Goal: Check status: Check status

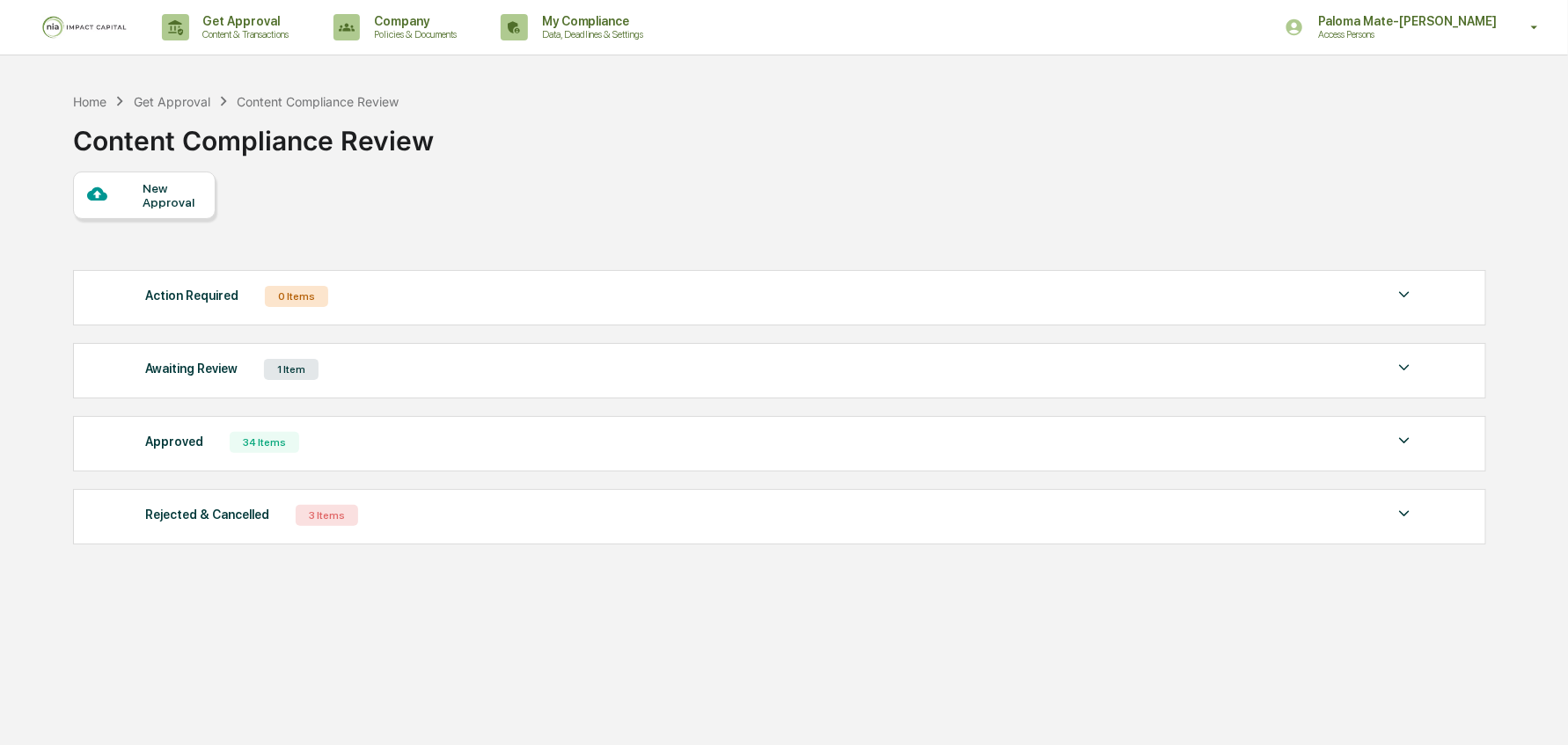
click at [319, 441] on div "Approved 34 Items" at bounding box center [780, 442] width 1269 height 25
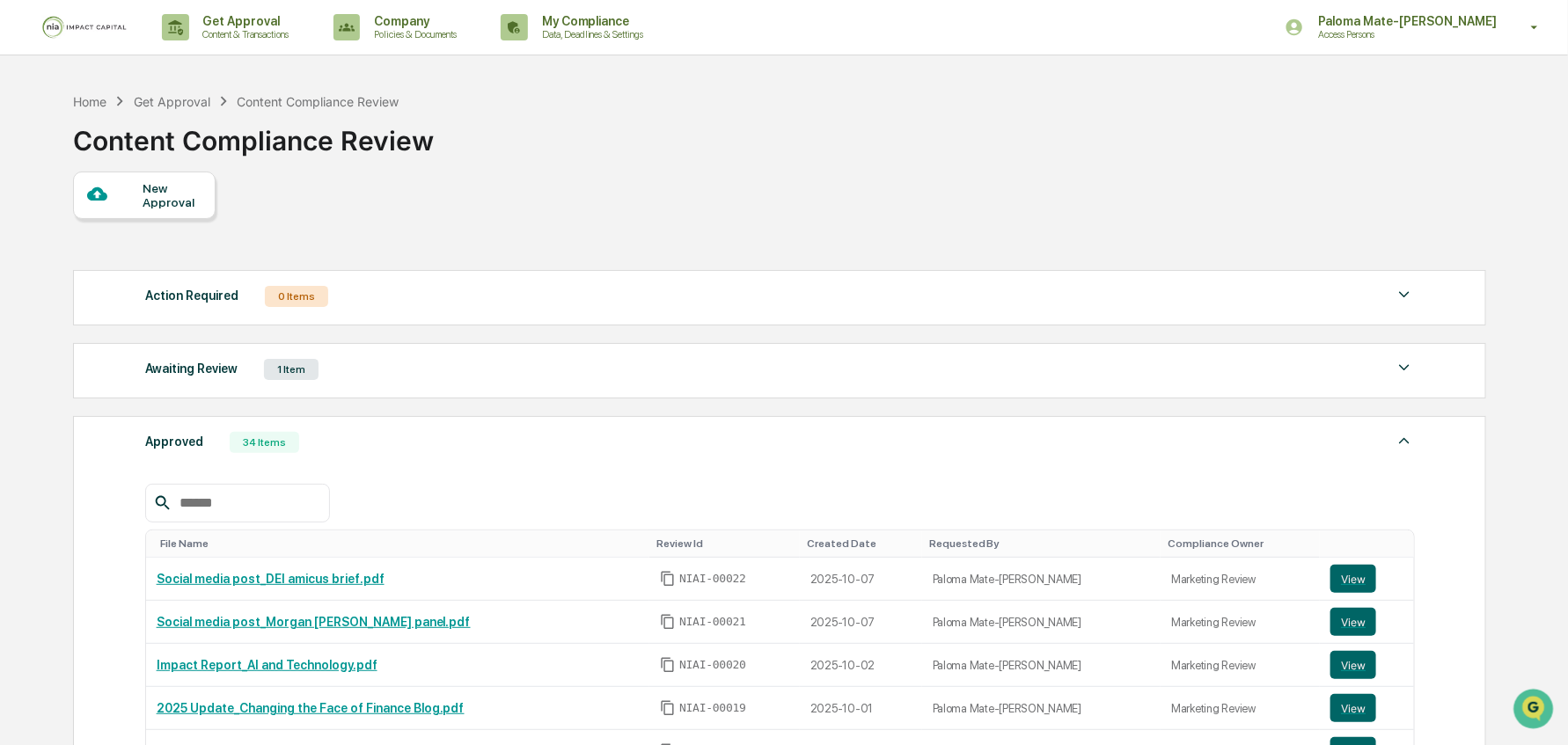
click at [326, 435] on div "Approved 34 Items" at bounding box center [780, 442] width 1269 height 25
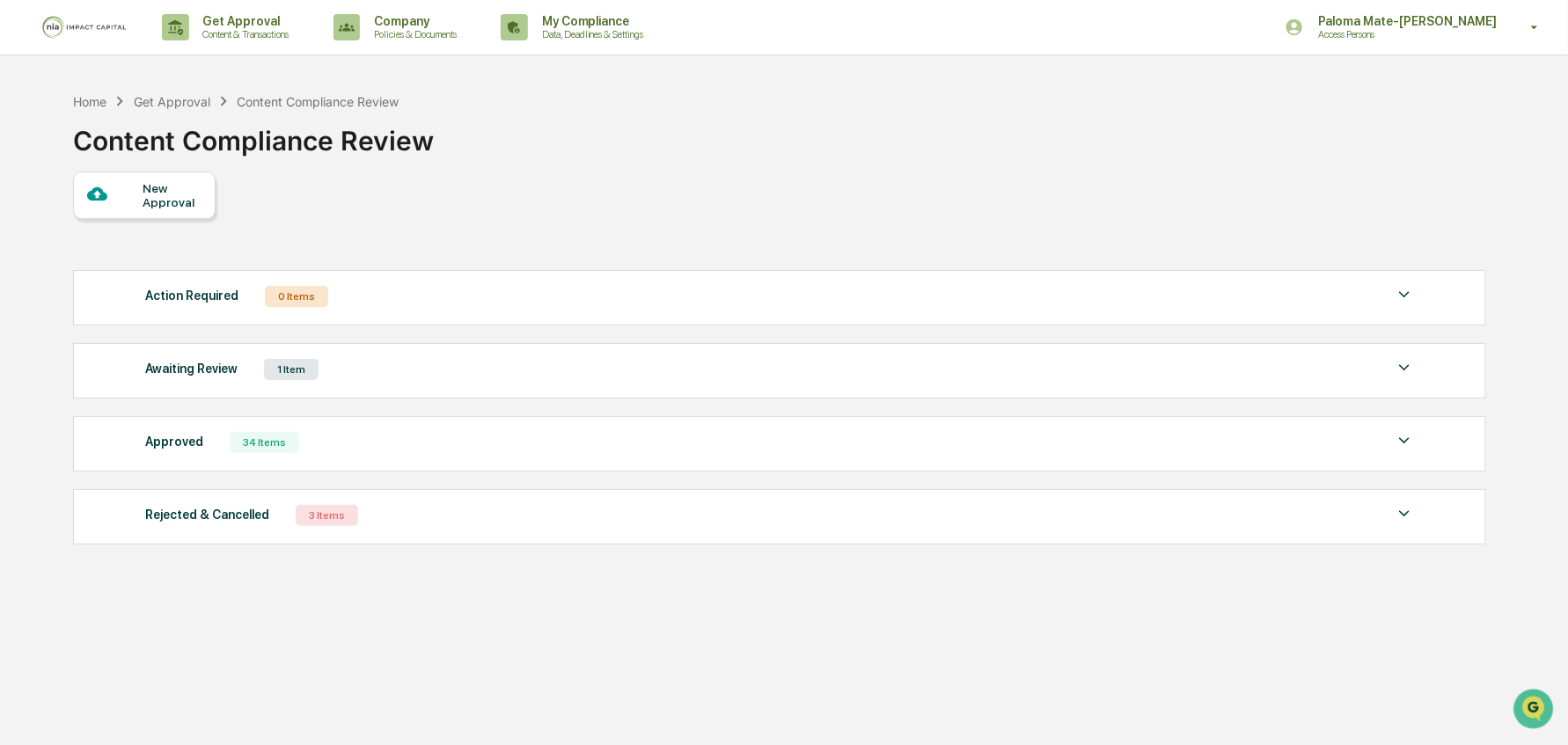
click at [491, 441] on div "Approved 34 Items" at bounding box center [780, 442] width 1269 height 25
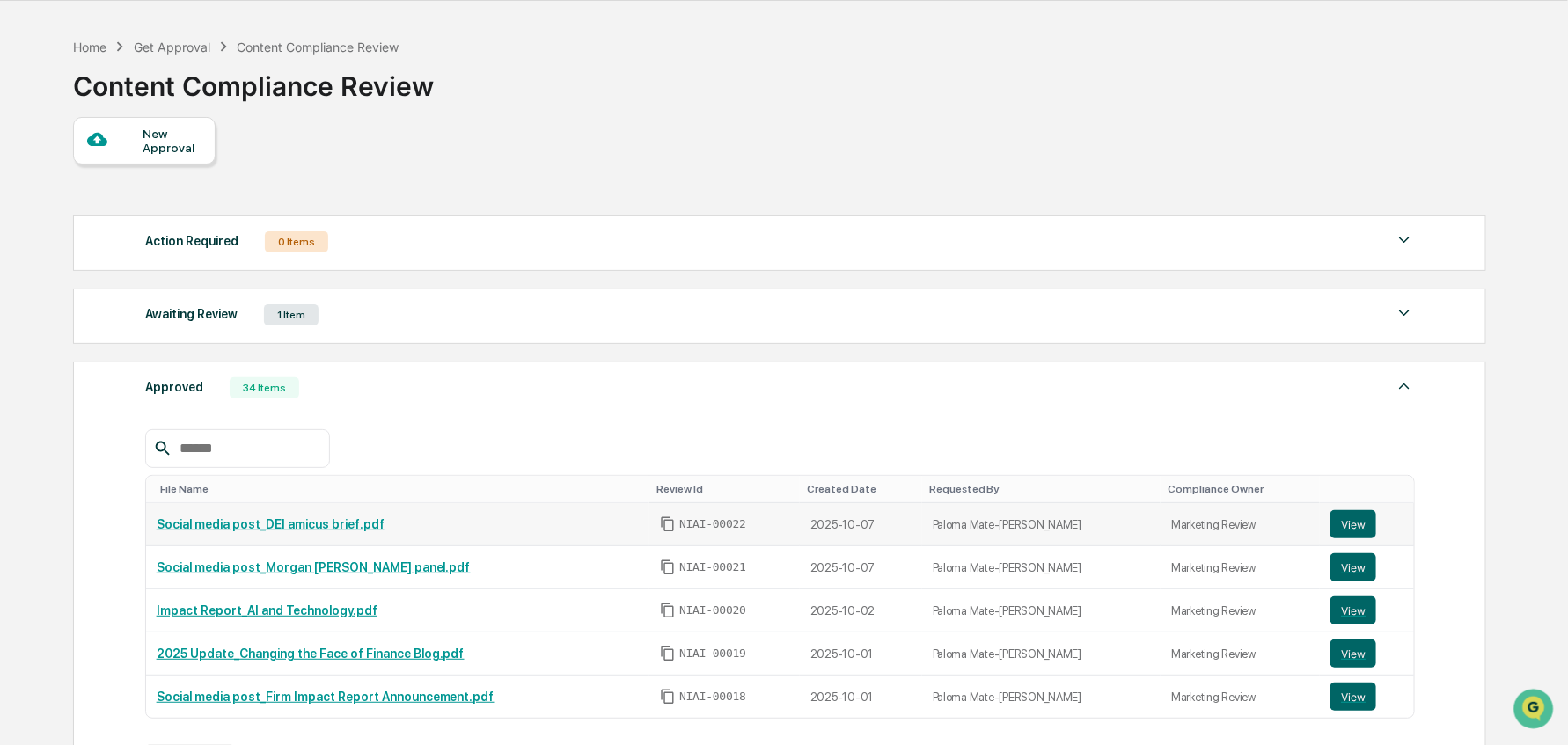
scroll to position [64, 0]
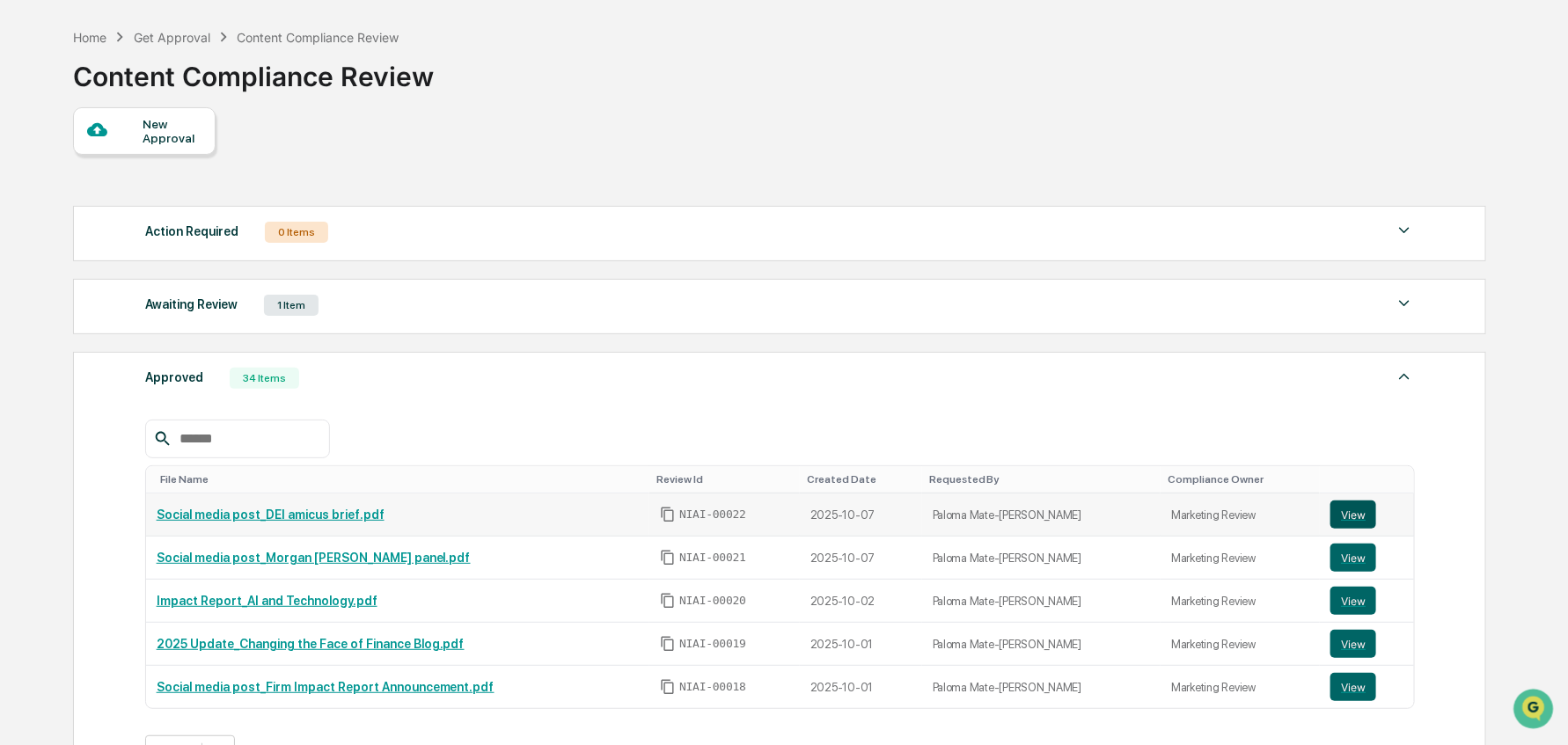
click at [1324, 519] on td "View" at bounding box center [1366, 515] width 94 height 43
click at [1339, 518] on button "View" at bounding box center [1353, 514] width 46 height 28
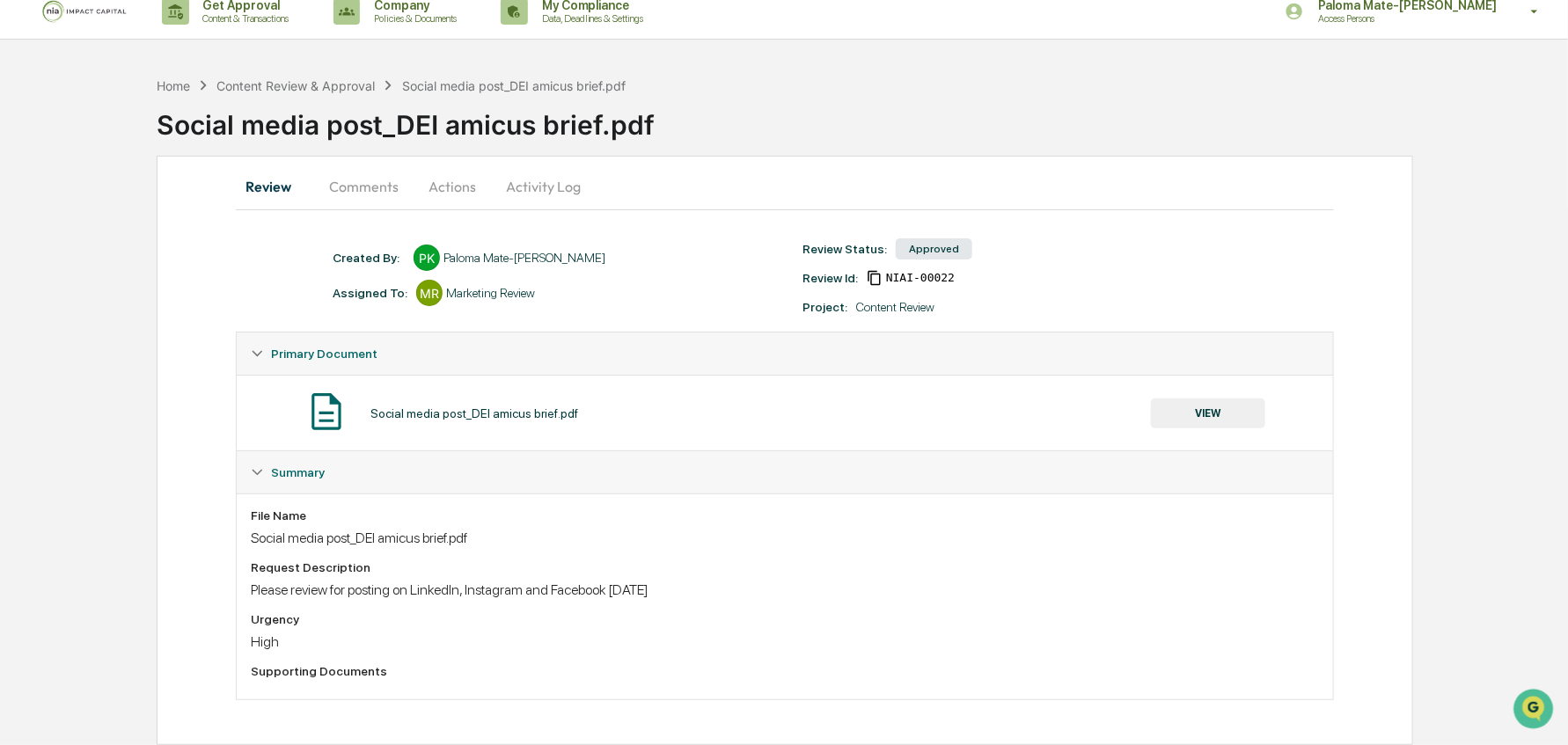
click at [372, 190] on button "Comments" at bounding box center [364, 187] width 98 height 42
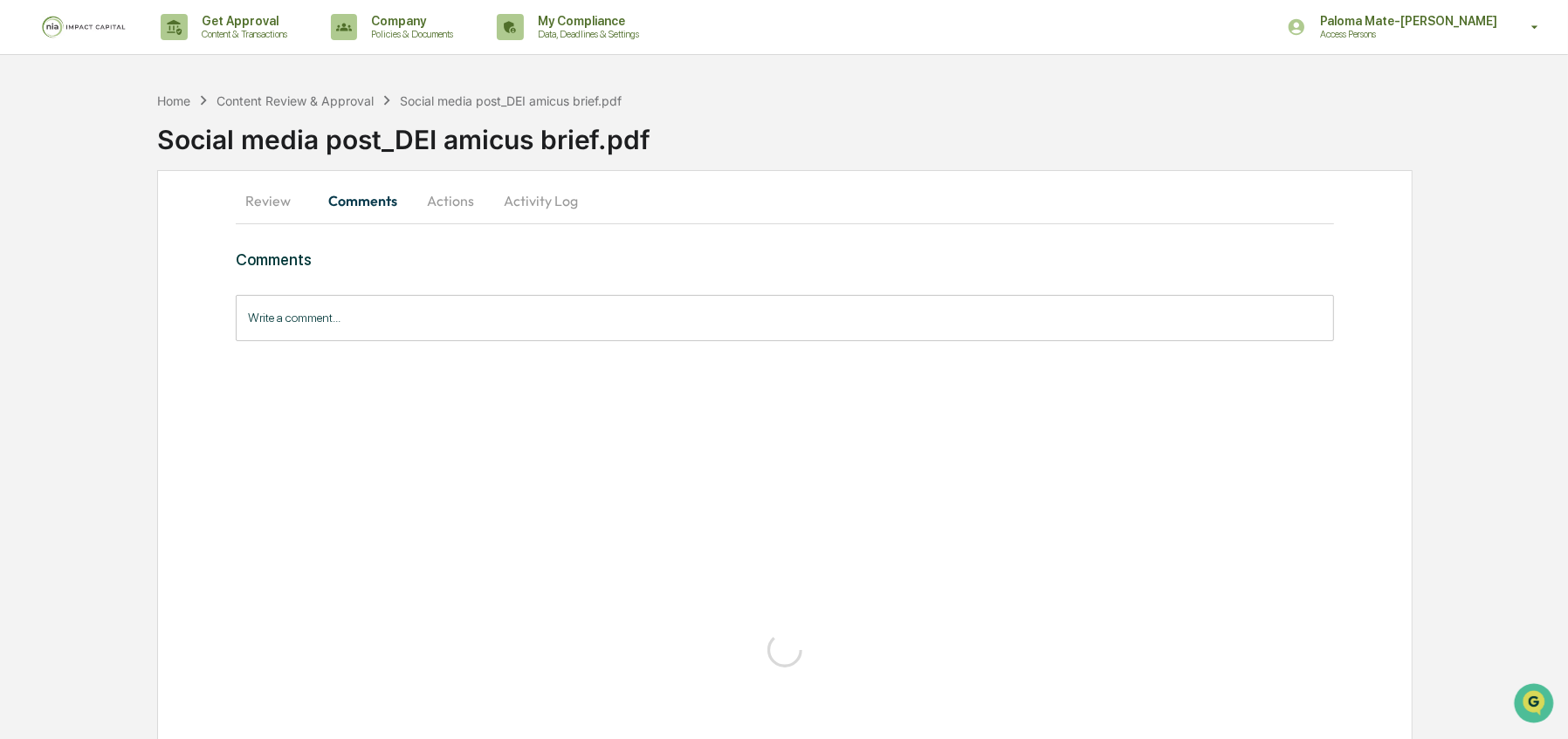
click at [433, 193] on button "Actions" at bounding box center [450, 200] width 79 height 42
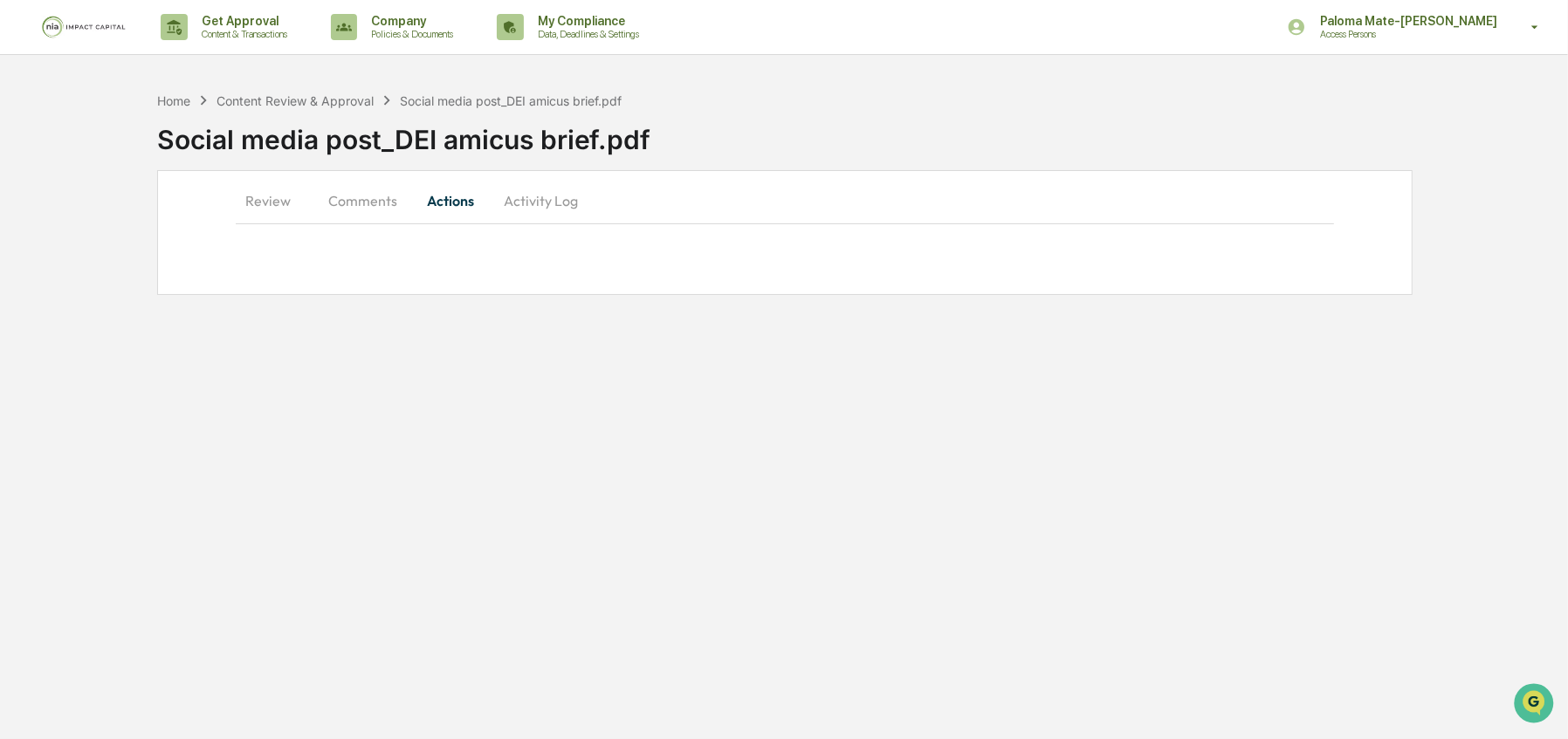
click at [523, 195] on button "Activity Log" at bounding box center [542, 200] width 103 height 42
